Goal: Check status: Check status

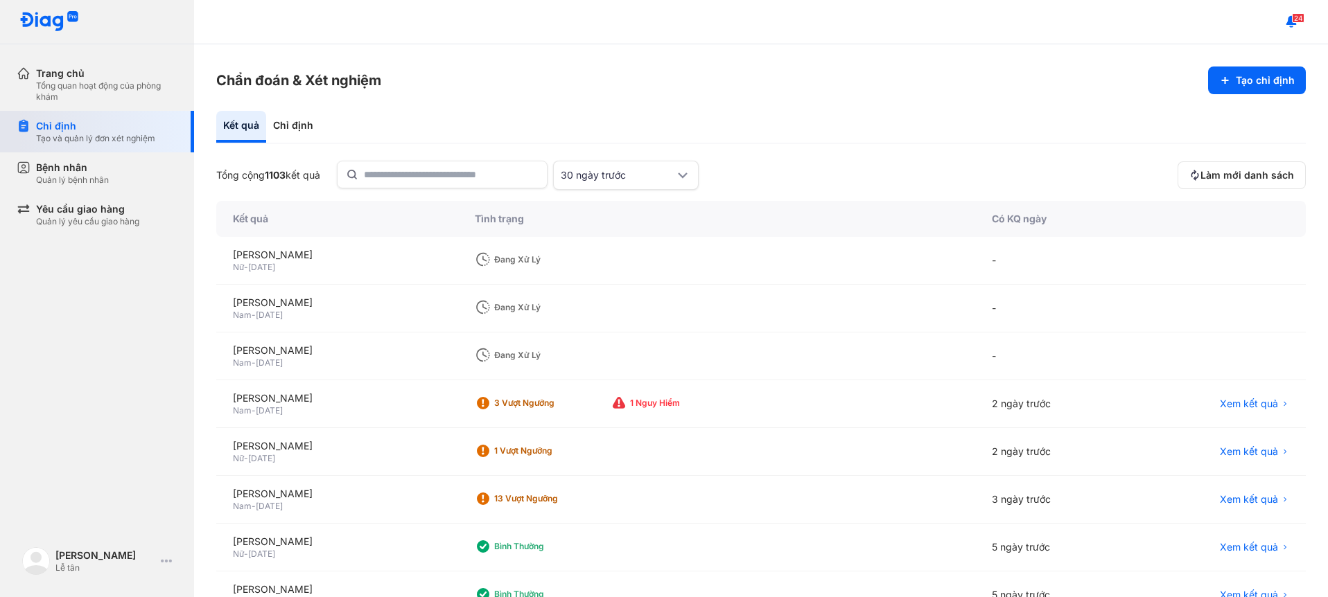
click at [49, 138] on div "Tạo và quản lý đơn xét nghiệm" at bounding box center [95, 138] width 119 height 11
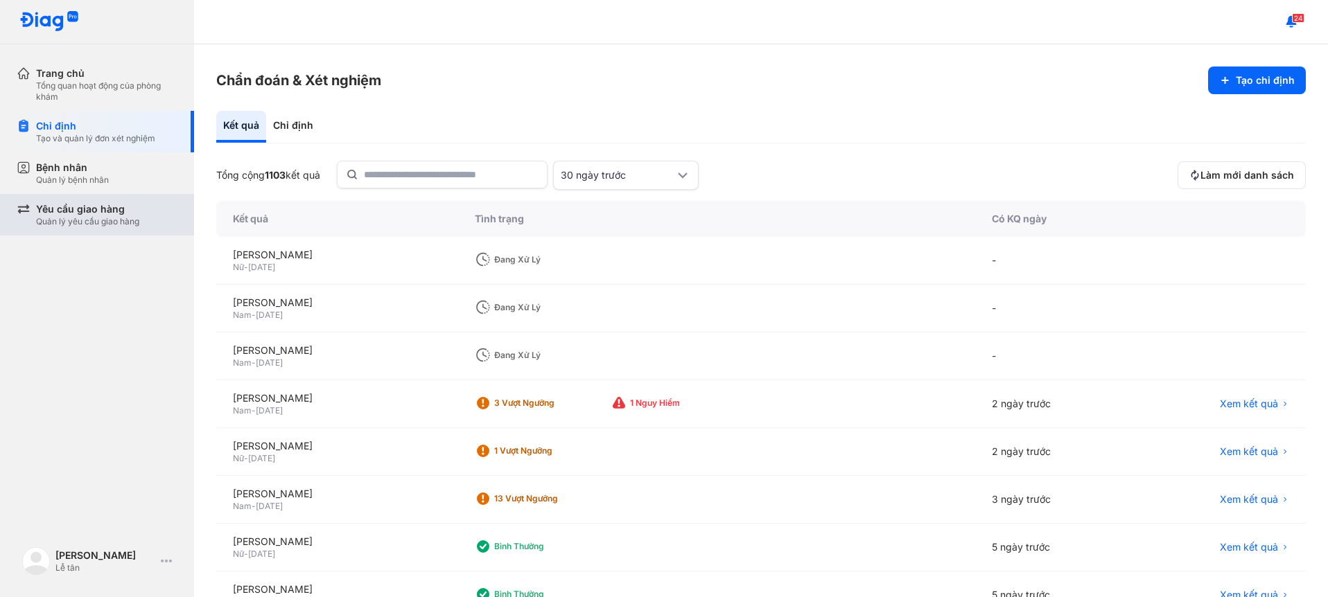
click at [111, 202] on div "Yêu cầu giao hàng Quản lý yêu cầu giao hàng" at bounding box center [105, 215] width 177 height 42
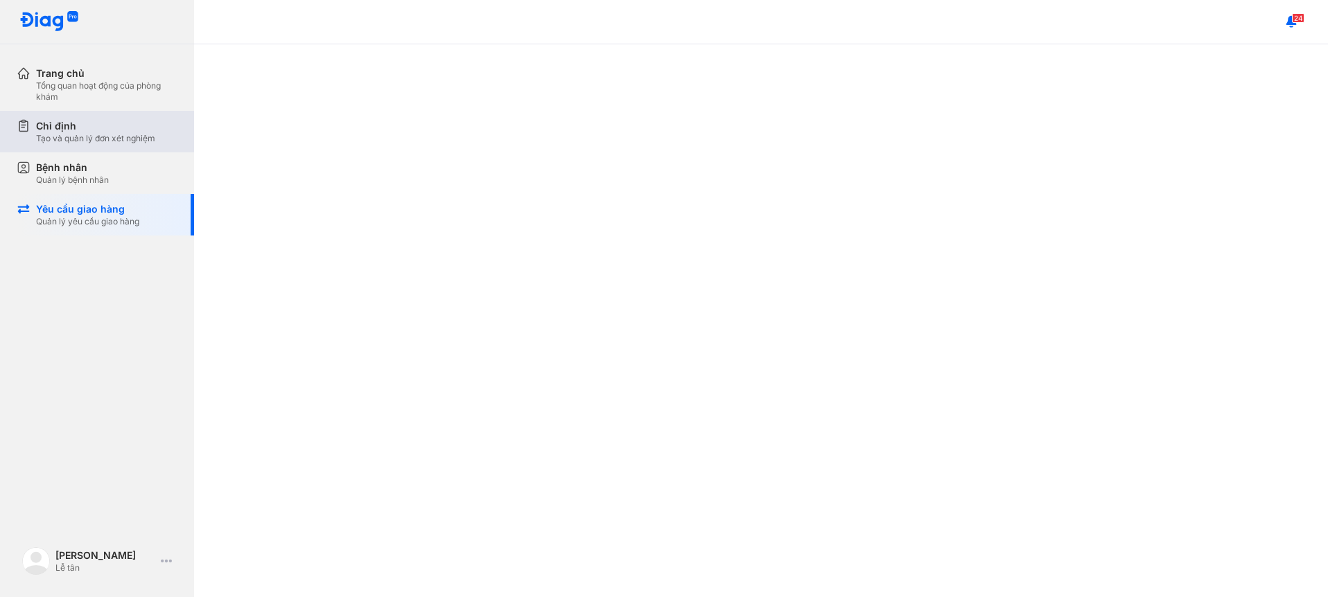
click at [44, 127] on div "Chỉ định" at bounding box center [95, 126] width 119 height 14
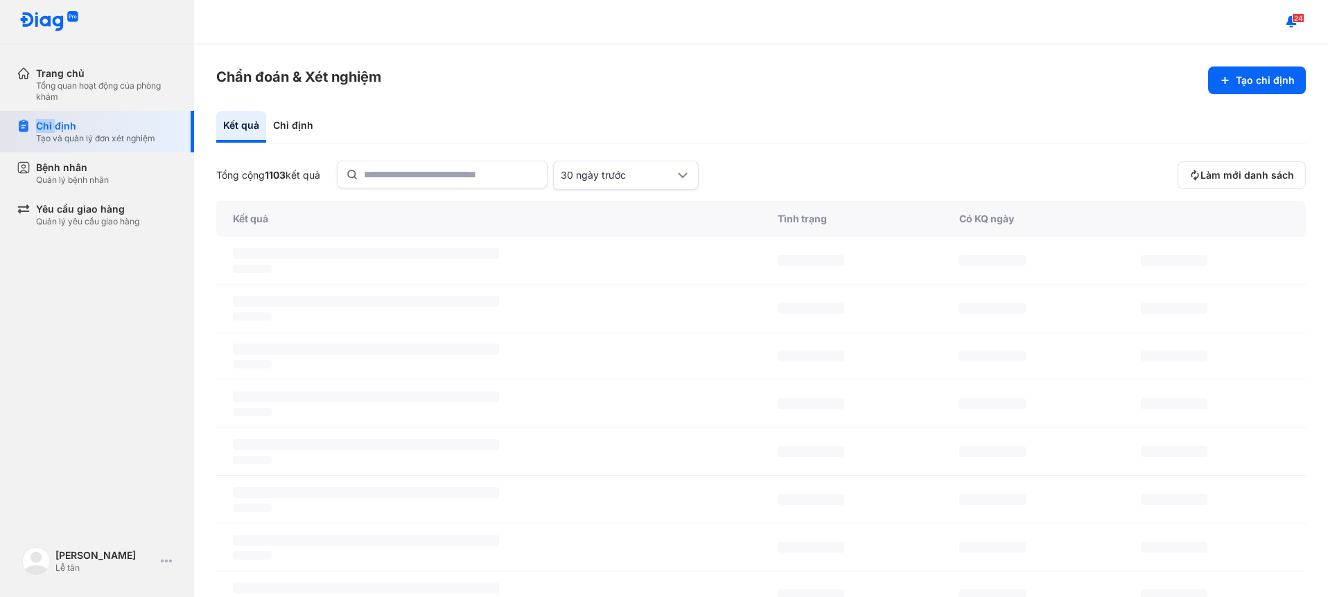
click at [44, 127] on div "Chỉ định" at bounding box center [95, 126] width 119 height 14
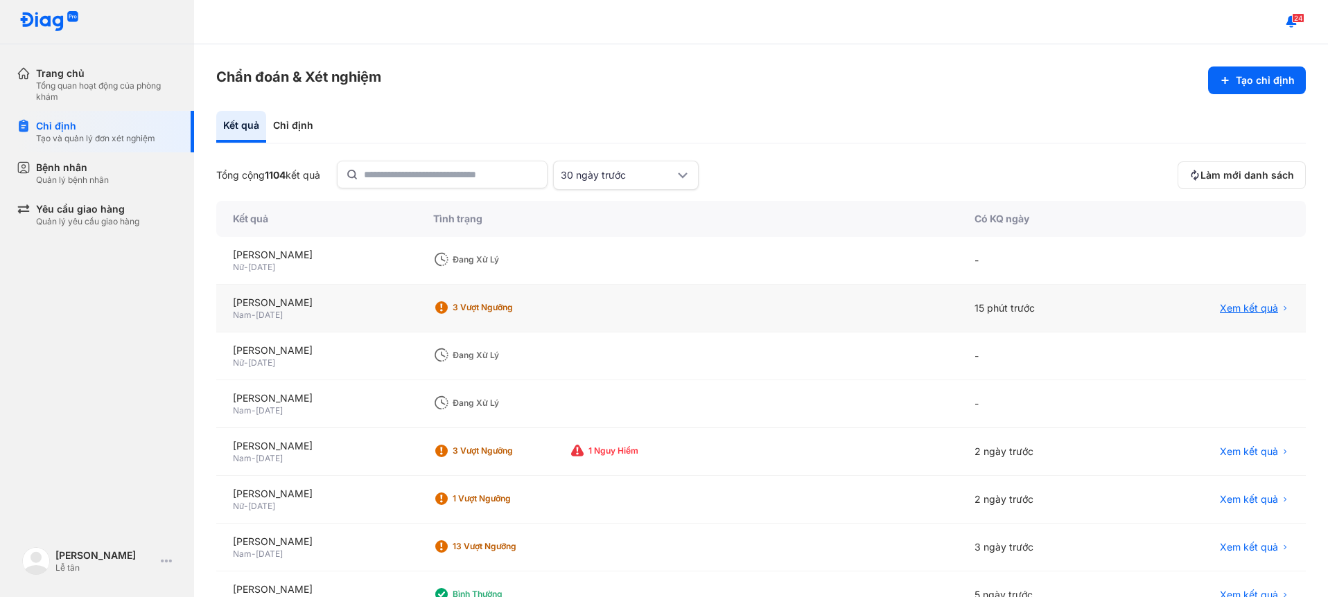
click at [1228, 315] on span "Xem kết quả" at bounding box center [1248, 308] width 58 height 14
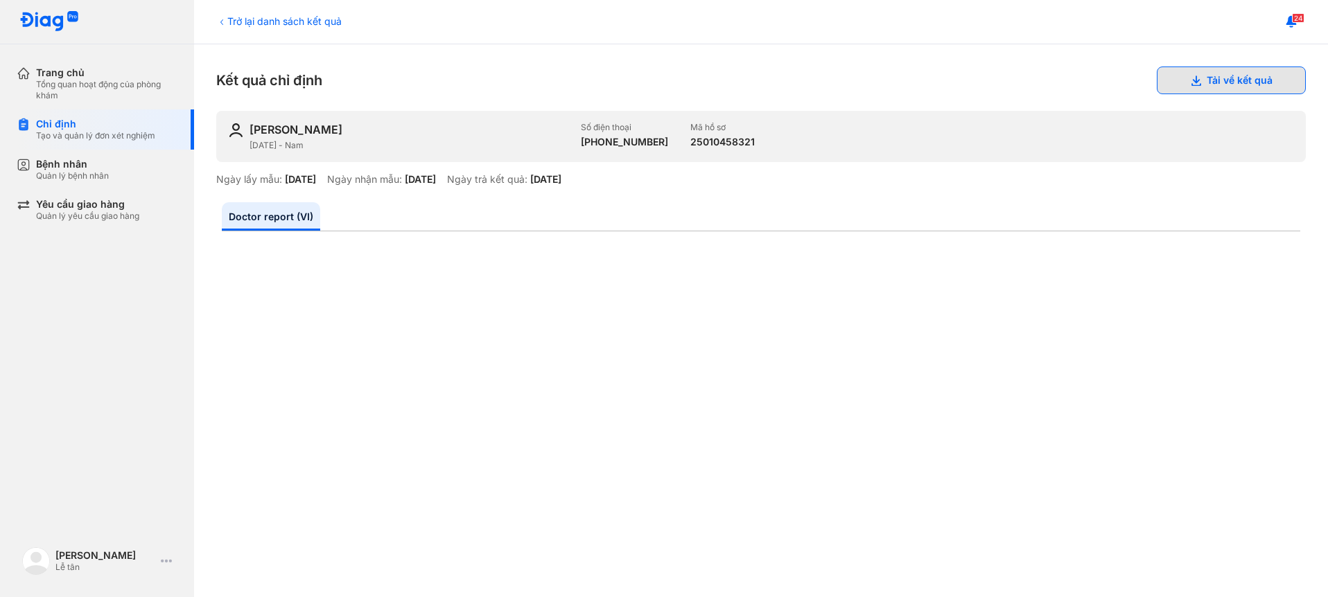
click at [1214, 74] on button "Tải về kết quả" at bounding box center [1230, 81] width 149 height 28
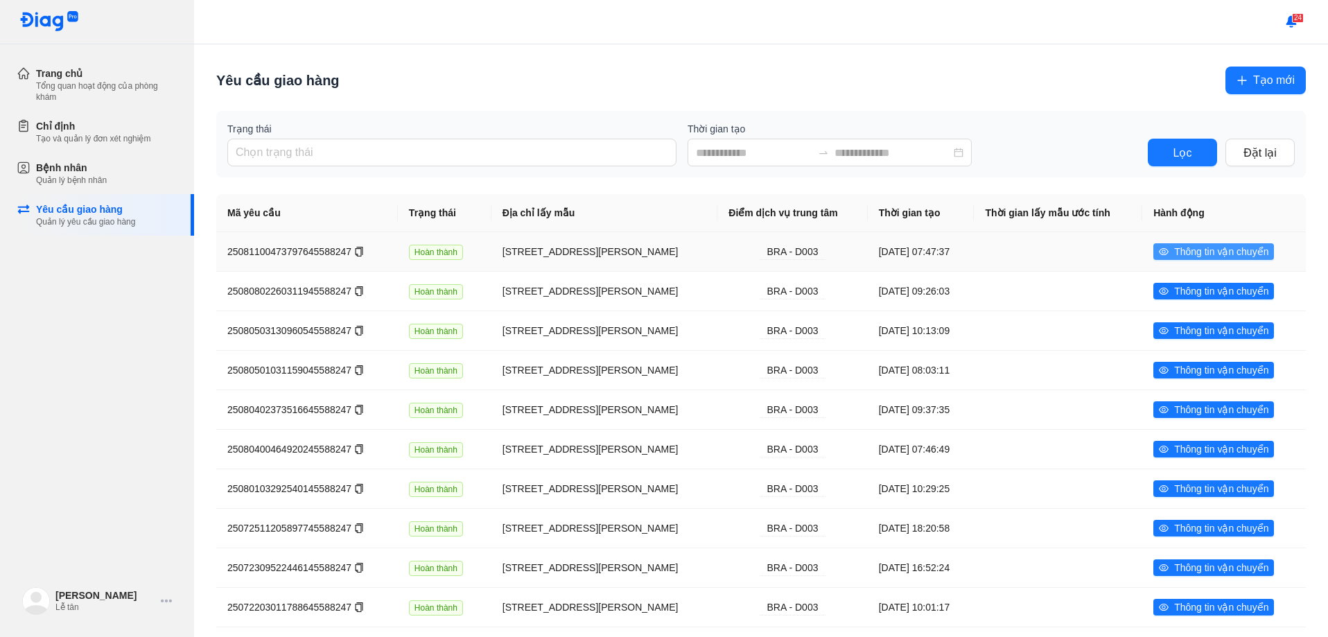
click at [1195, 259] on span "Thông tin vận chuyển" at bounding box center [1221, 251] width 94 height 15
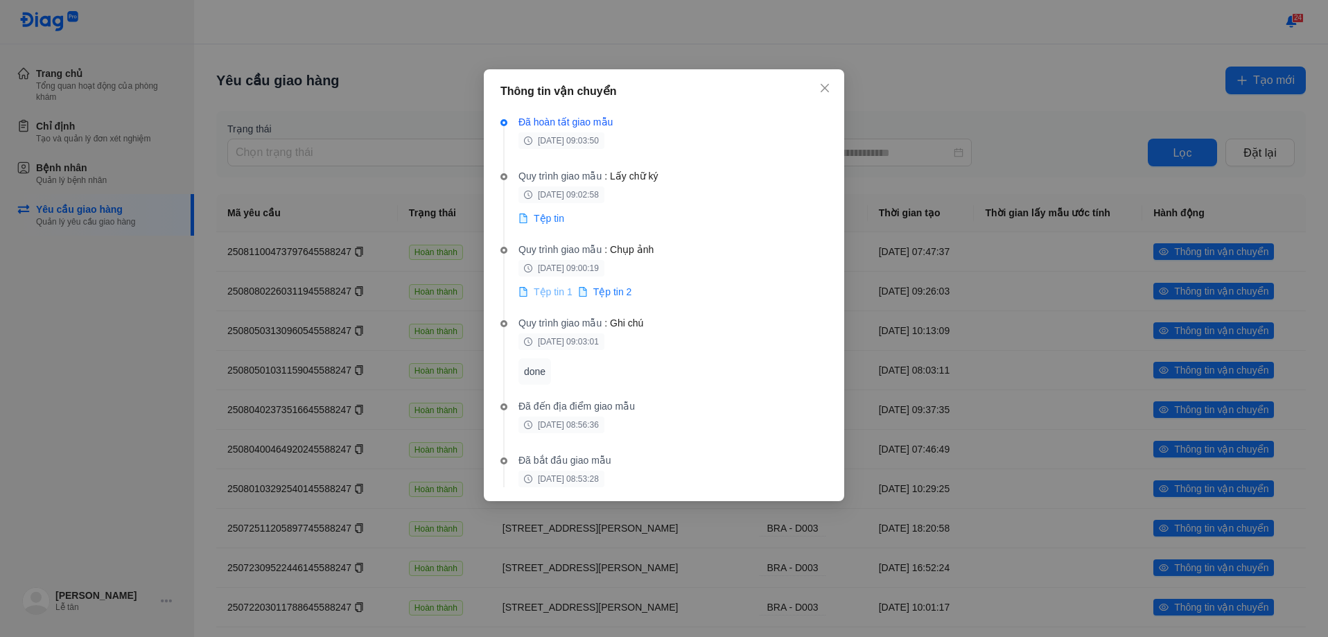
click at [557, 289] on span "Tệp tin 1" at bounding box center [553, 292] width 39 height 14
click at [579, 292] on icon "file" at bounding box center [582, 292] width 6 height 8
click at [548, 221] on span "Tệp tin" at bounding box center [549, 218] width 30 height 14
click at [822, 88] on icon "close" at bounding box center [824, 87] width 11 height 11
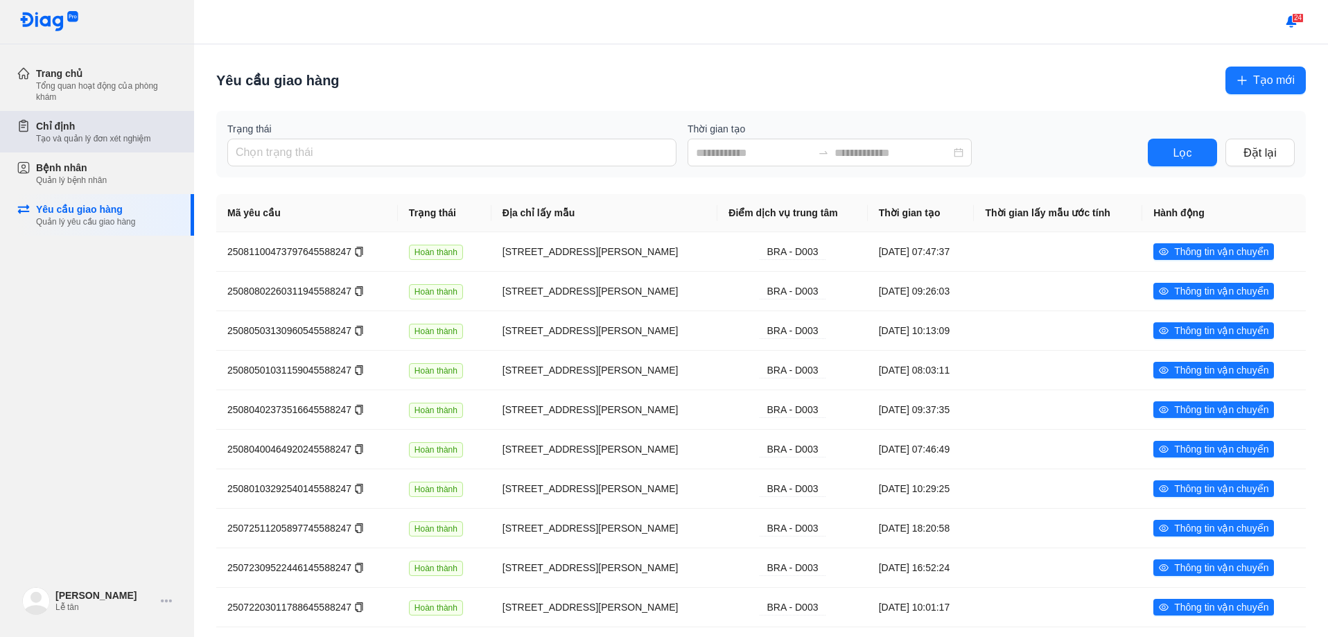
drag, startPoint x: 47, startPoint y: 111, endPoint x: 46, endPoint y: 123, distance: 11.8
click at [46, 123] on div "Chỉ định Tạo và quản lý đơn xét nghiệm" at bounding box center [105, 132] width 177 height 42
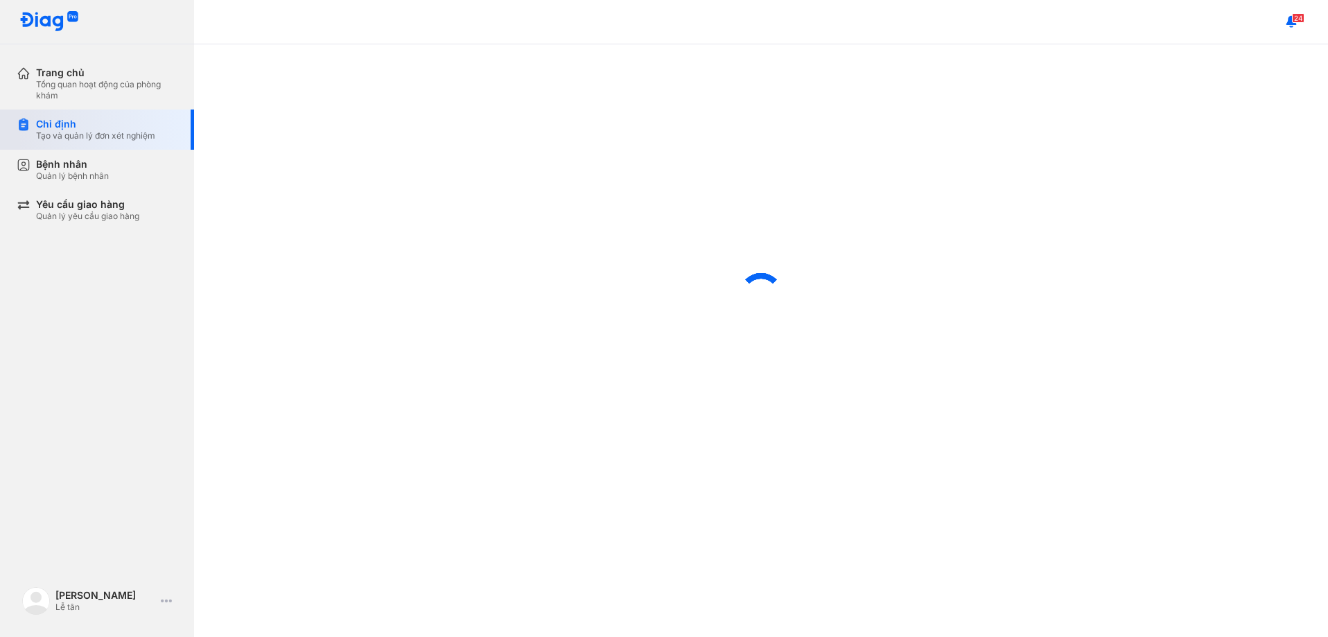
click at [47, 123] on div "Chỉ định" at bounding box center [95, 124] width 119 height 12
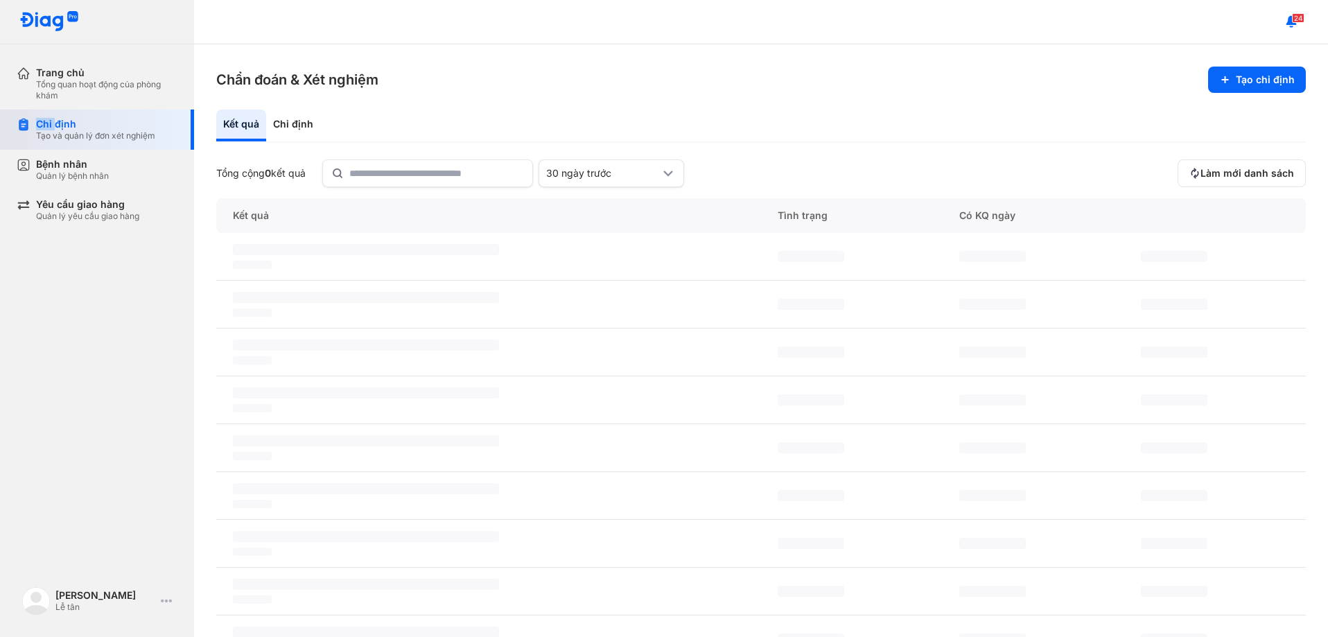
click at [47, 123] on div "Chỉ định" at bounding box center [95, 124] width 119 height 12
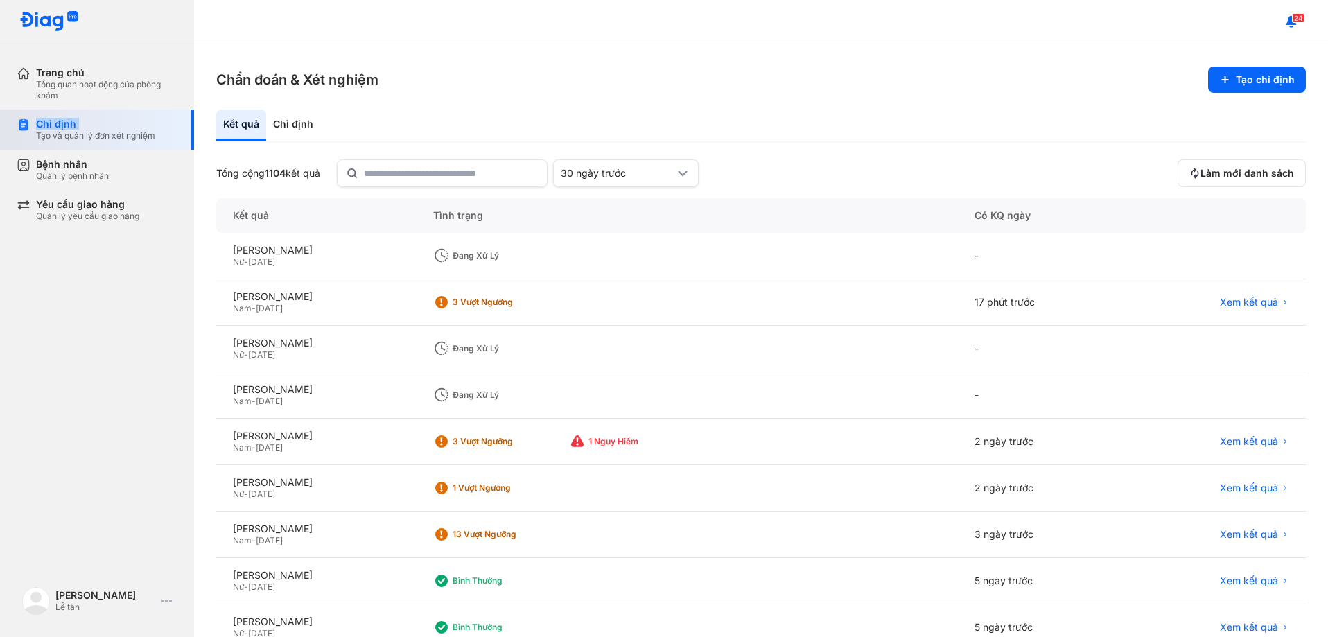
click at [64, 125] on div "Chỉ định" at bounding box center [95, 124] width 119 height 12
click at [65, 125] on div "Chỉ định" at bounding box center [95, 124] width 119 height 12
